Goal: Task Accomplishment & Management: Manage account settings

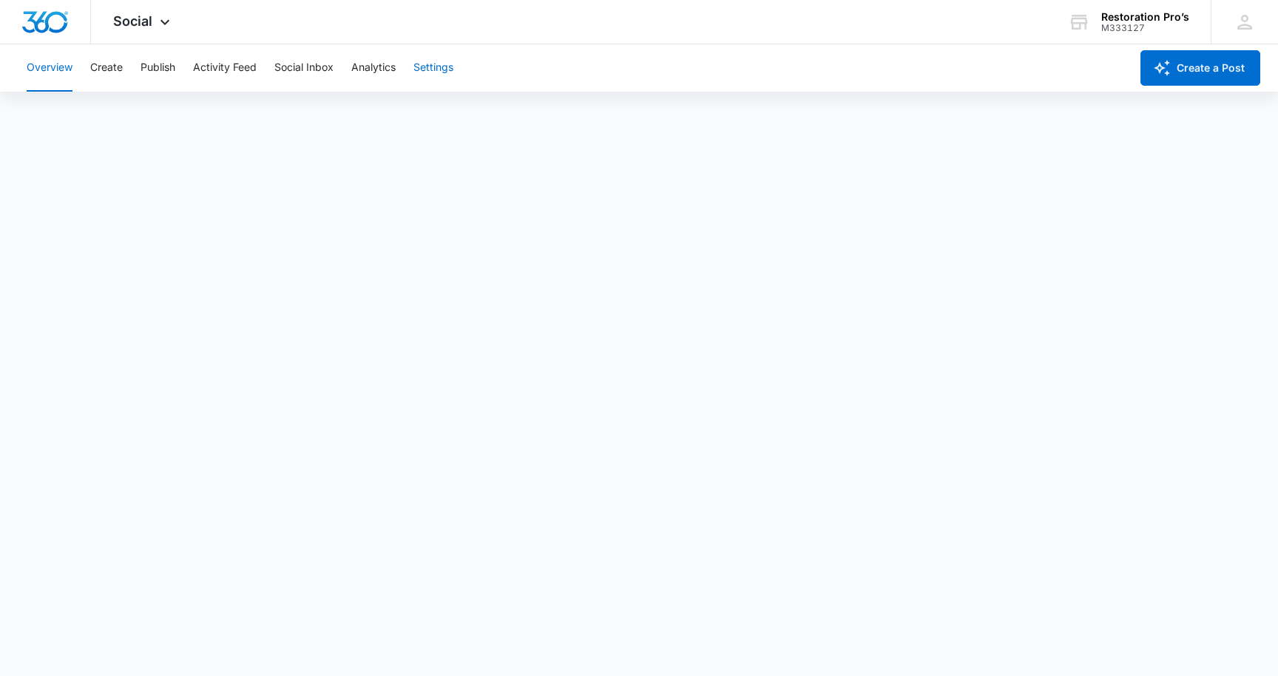
click at [441, 64] on button "Settings" at bounding box center [433, 67] width 40 height 47
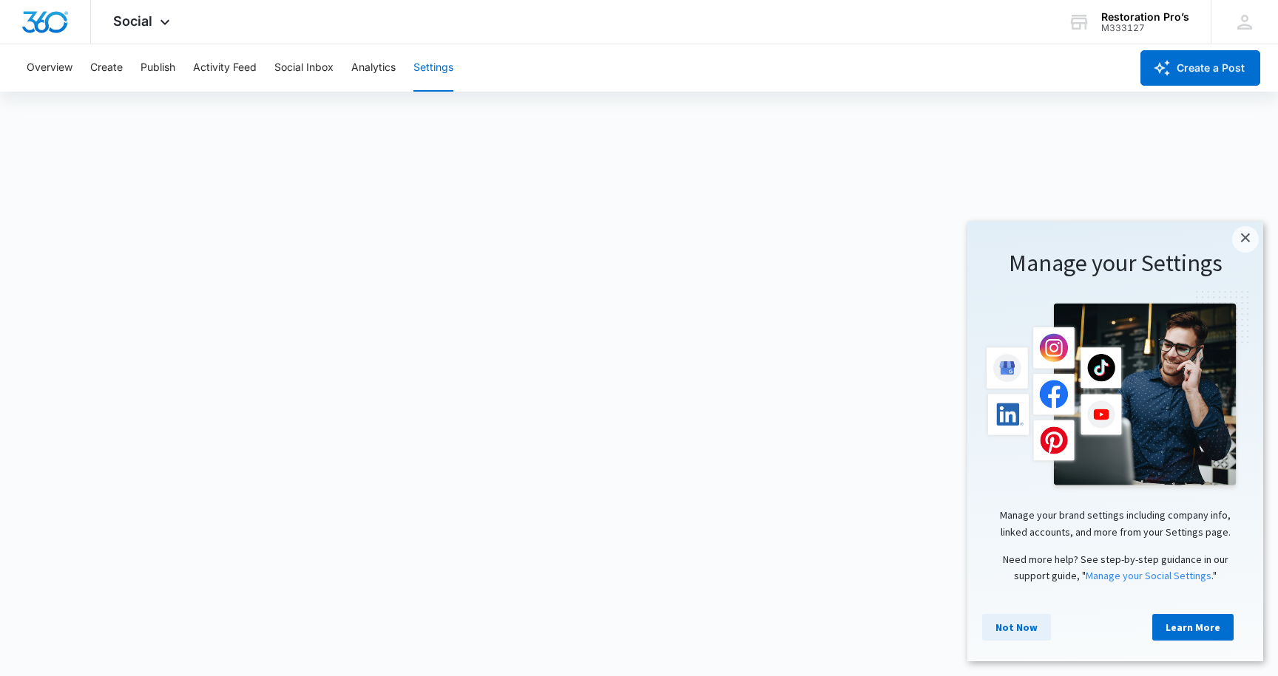
click at [1008, 632] on link "Not Now" at bounding box center [1016, 627] width 69 height 27
